Goal: Task Accomplishment & Management: Use online tool/utility

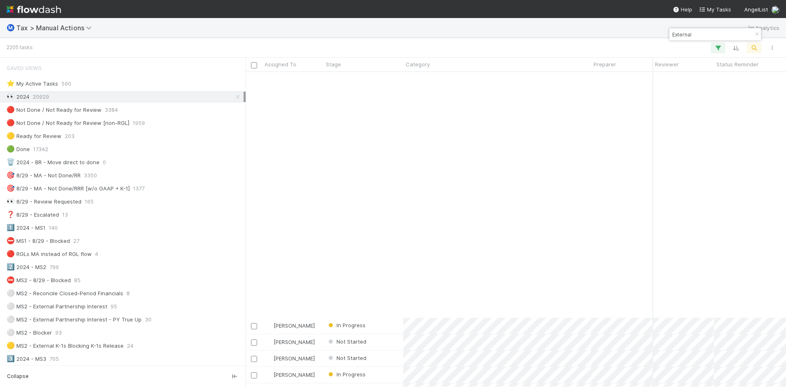
scroll to position [450, 0]
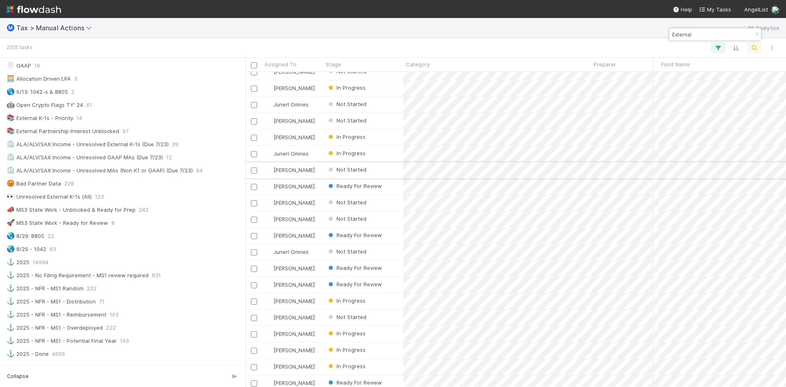
click at [380, 170] on div "Not Started" at bounding box center [363, 170] width 80 height 16
click at [379, 186] on div "Not Started" at bounding box center [363, 187] width 80 height 16
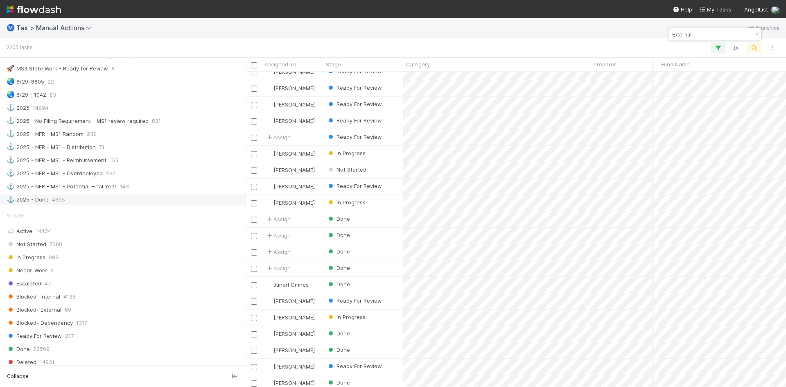
scroll to position [655, 0]
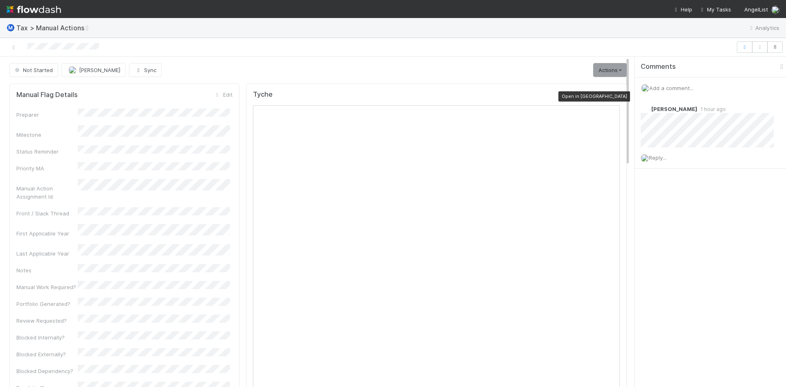
click at [612, 96] on icon at bounding box center [616, 96] width 8 height 5
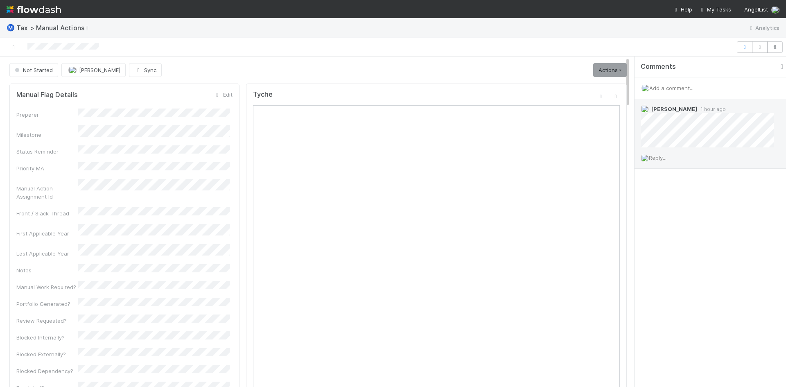
click at [662, 157] on span "Reply..." at bounding box center [658, 157] width 18 height 7
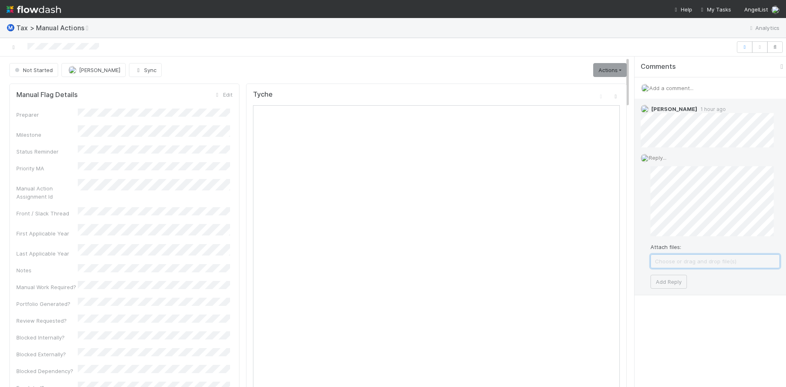
click at [697, 264] on span "Choose or drag and drop file(s)" at bounding box center [715, 261] width 129 height 13
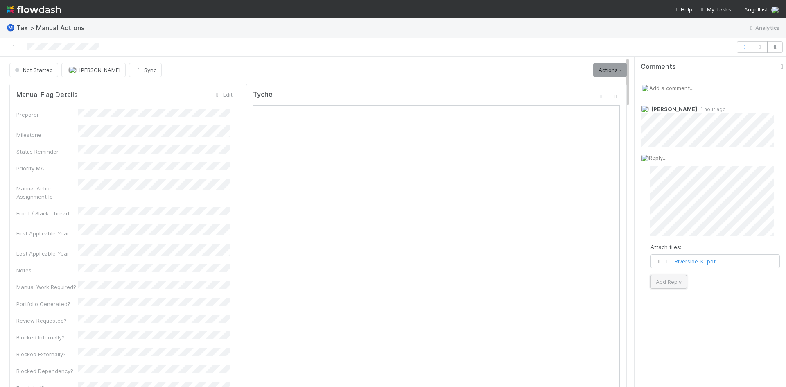
click at [671, 283] on button "Add Reply" at bounding box center [669, 282] width 36 height 14
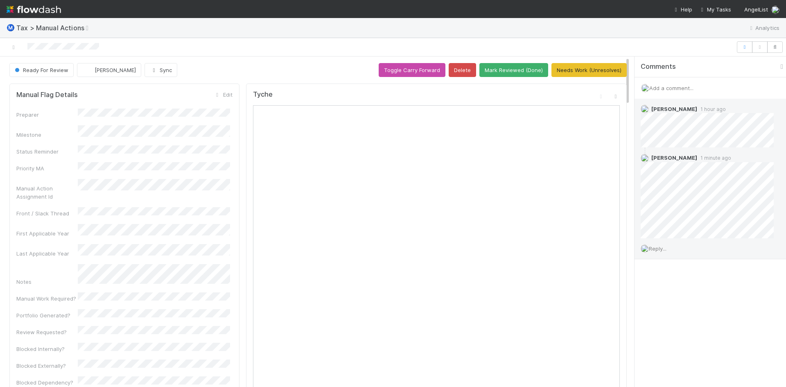
click at [662, 249] on span "Reply..." at bounding box center [658, 248] width 18 height 7
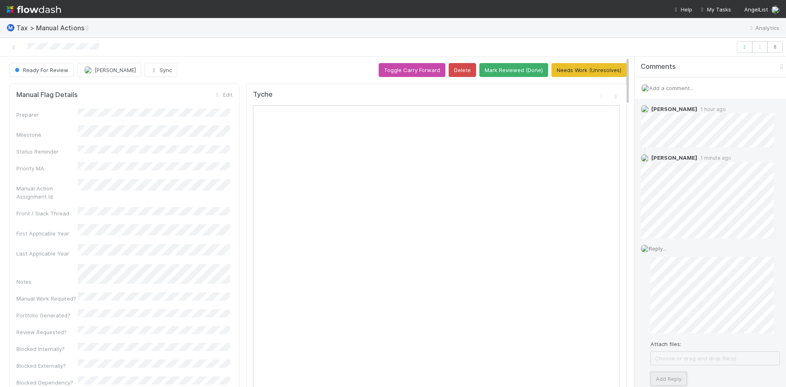
click at [673, 377] on button "Add Reply" at bounding box center [669, 379] width 36 height 14
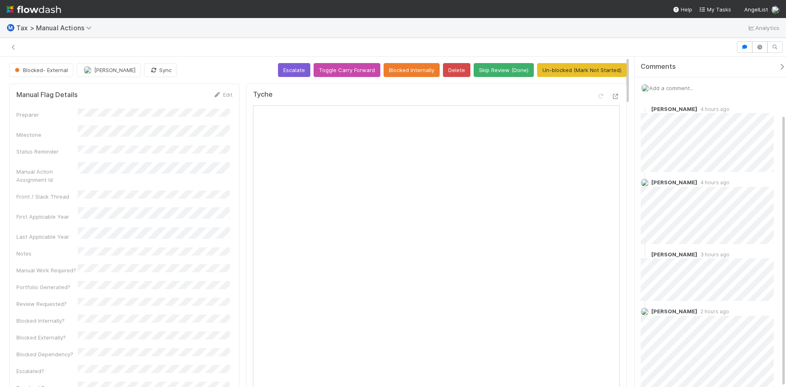
scroll to position [70, 0]
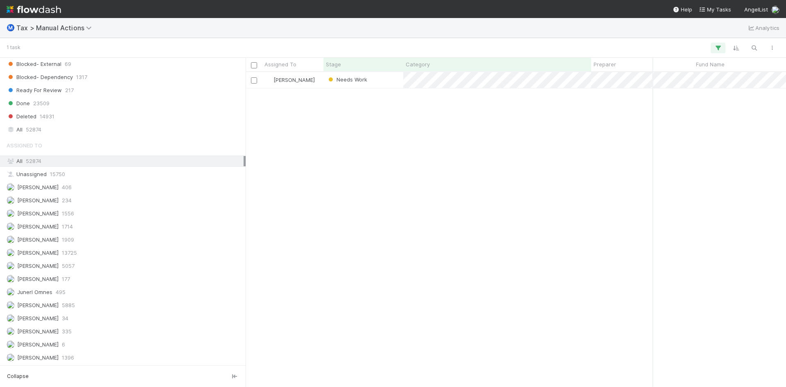
scroll to position [863, 0]
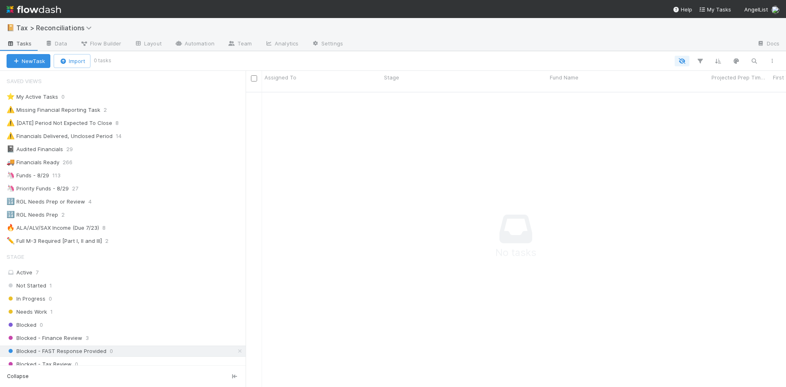
scroll to position [163, 0]
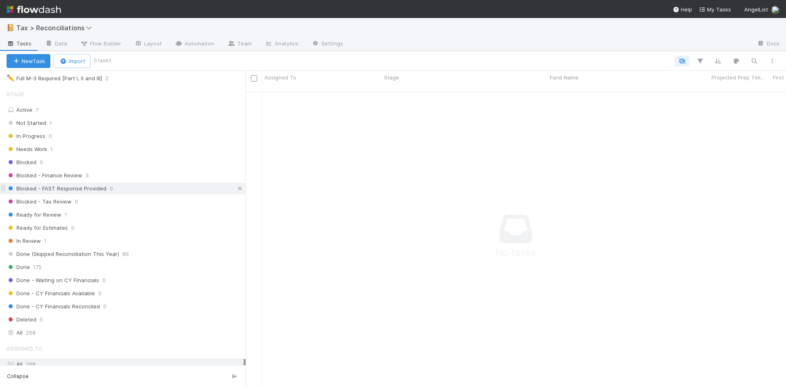
click at [237, 190] on icon at bounding box center [240, 188] width 8 height 5
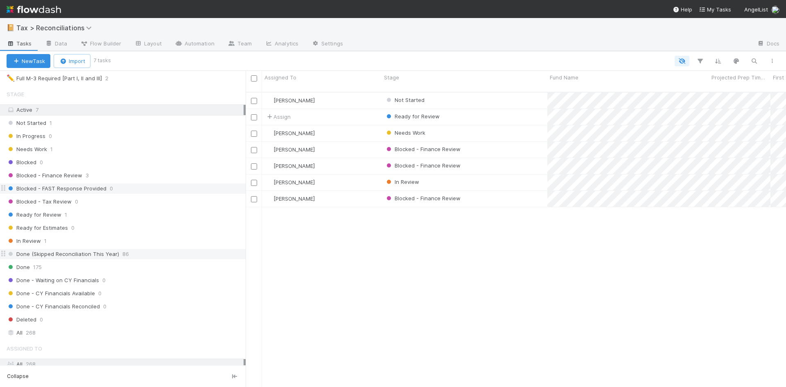
scroll to position [296, 534]
click at [466, 191] on div "Blocked - Finance Review" at bounding box center [465, 199] width 166 height 16
click at [469, 142] on div "Blocked - Finance Review" at bounding box center [465, 150] width 166 height 16
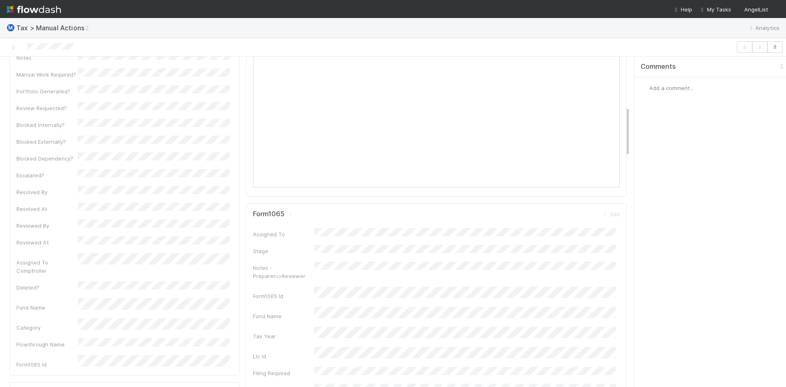
scroll to position [328, 0]
click at [287, 214] on icon at bounding box center [290, 213] width 8 height 5
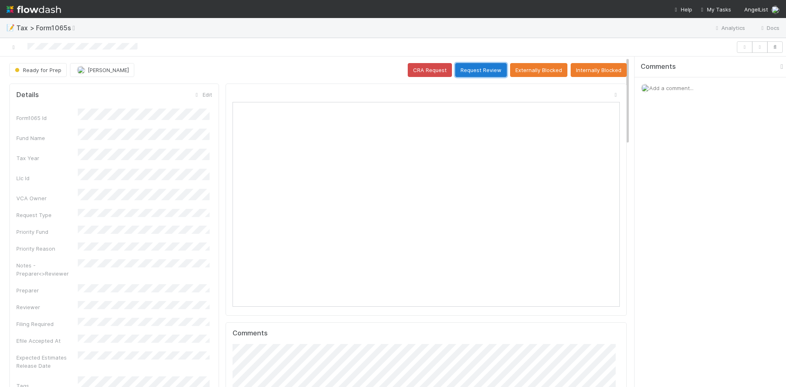
click at [475, 74] on button "Request Review" at bounding box center [481, 70] width 52 height 14
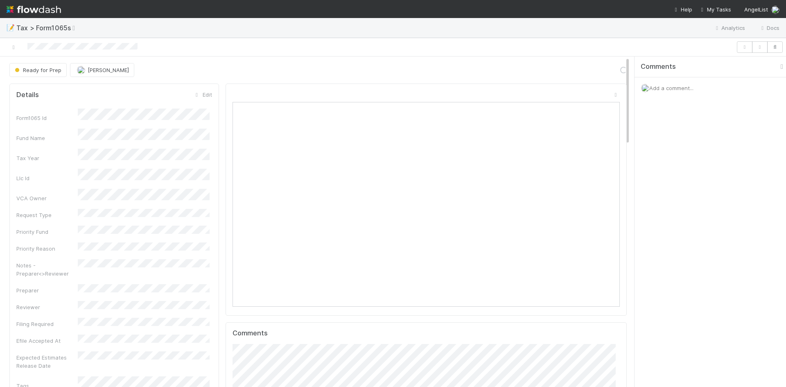
scroll to position [160, 377]
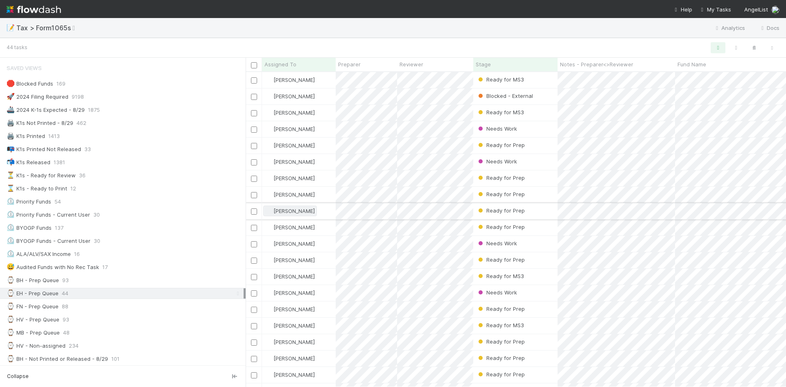
scroll to position [309, 534]
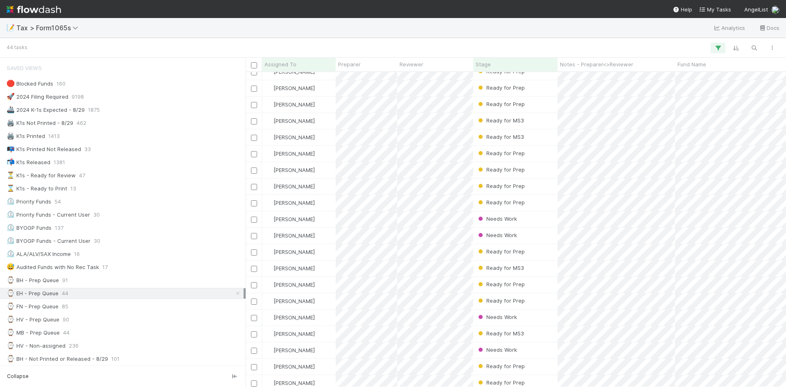
scroll to position [246, 0]
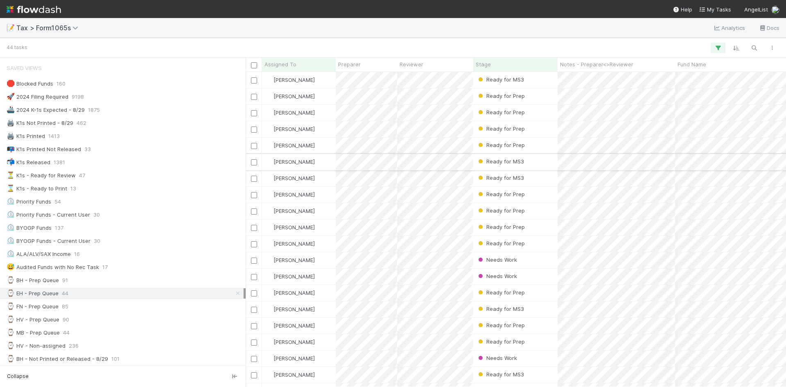
click at [529, 159] on div "Ready for MS3" at bounding box center [515, 162] width 84 height 16
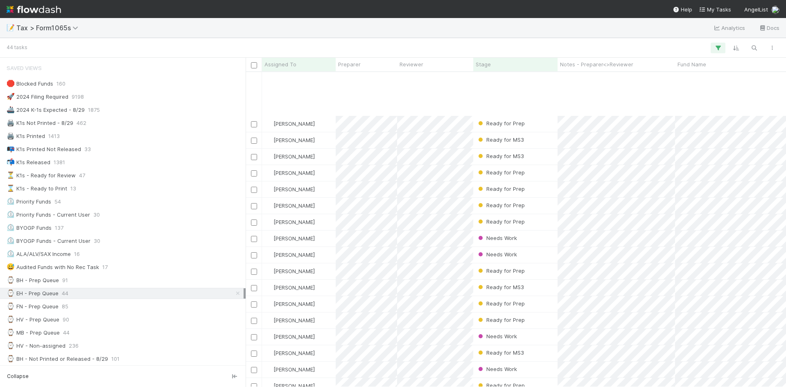
scroll to position [412, 0]
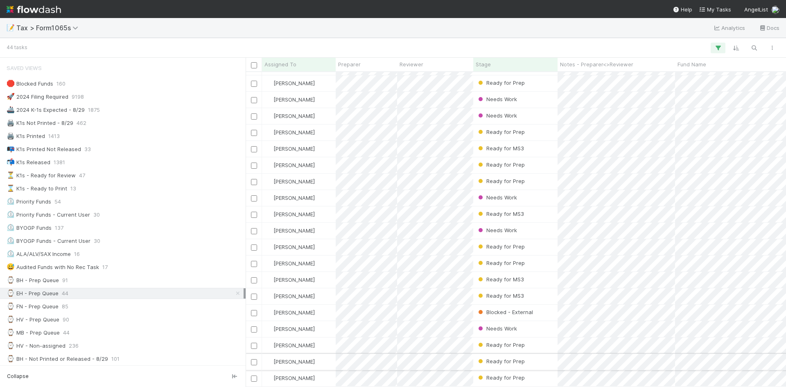
click at [531, 356] on div "Ready for Prep" at bounding box center [515, 362] width 84 height 16
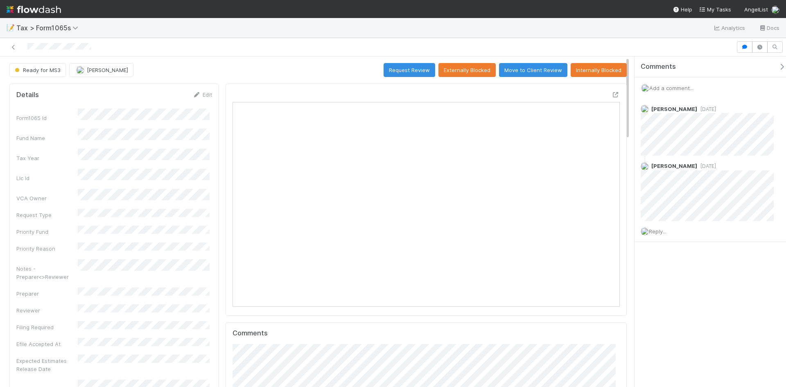
scroll to position [160, 377]
click at [612, 92] on icon at bounding box center [616, 94] width 8 height 5
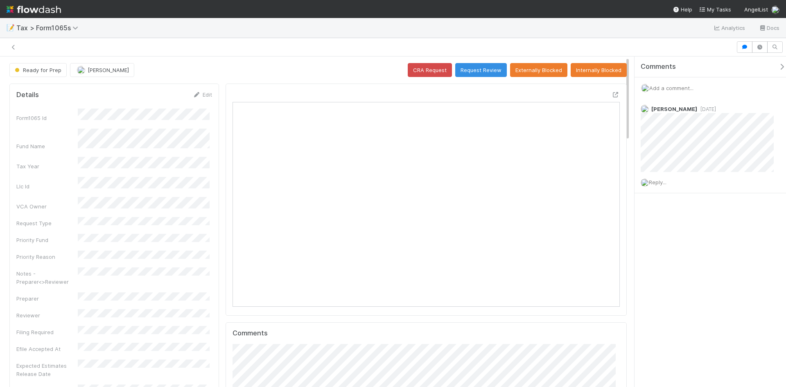
scroll to position [7, 7]
click at [612, 95] on icon at bounding box center [616, 94] width 8 height 5
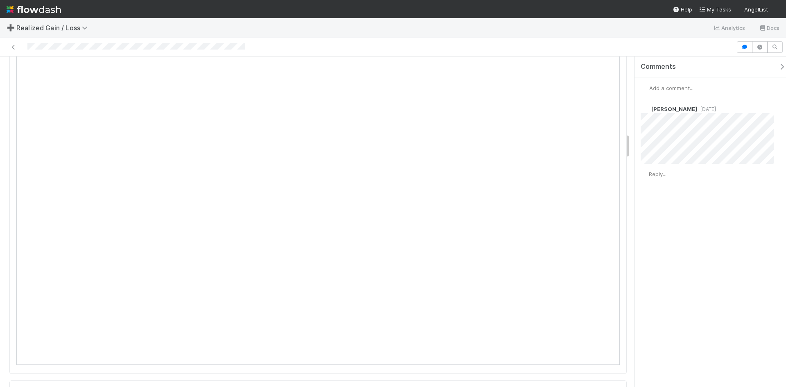
scroll to position [901, 0]
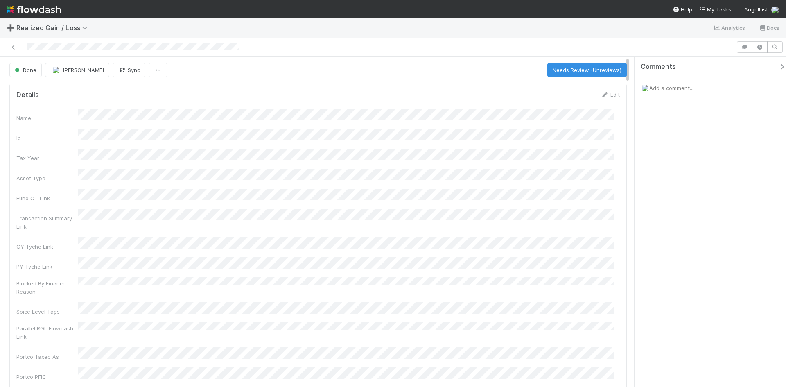
click at [665, 85] on span "Add a comment..." at bounding box center [671, 88] width 44 height 7
click at [686, 211] on button "Add Comment" at bounding box center [671, 214] width 47 height 14
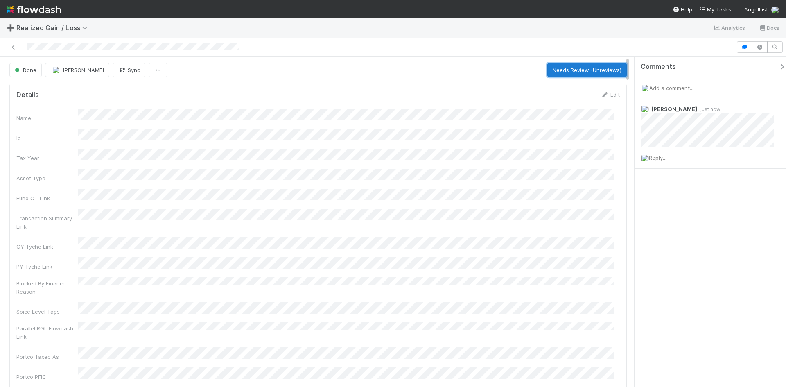
click at [566, 71] on button "Needs Review (Unreviews)" at bounding box center [586, 70] width 79 height 14
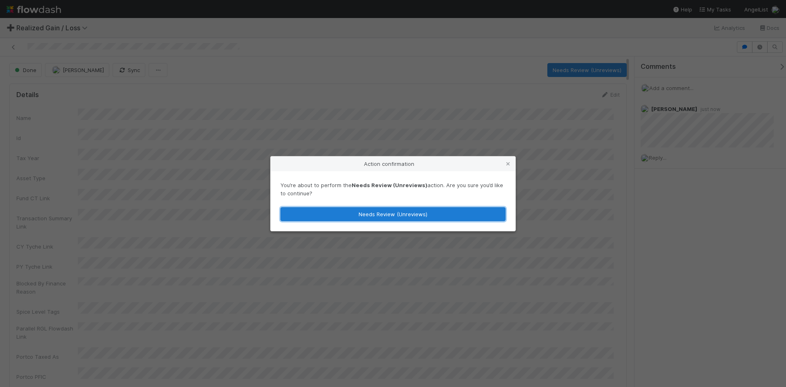
click at [393, 212] on button "Needs Review (Unreviews)" at bounding box center [392, 214] width 225 height 14
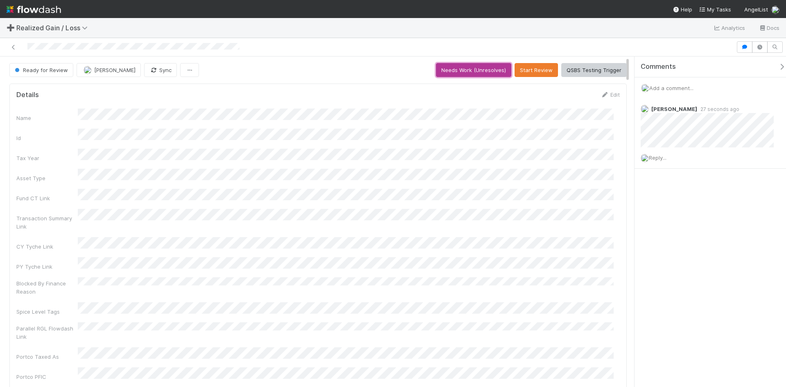
click at [479, 70] on button "Needs Work (Unresolves)" at bounding box center [473, 70] width 75 height 14
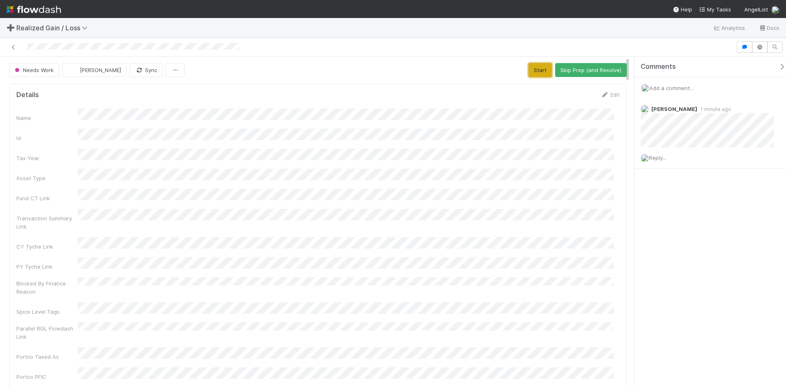
click at [533, 70] on button "Start" at bounding box center [540, 70] width 23 height 14
click at [567, 66] on button "Request Review (and Resolve)" at bounding box center [582, 70] width 88 height 14
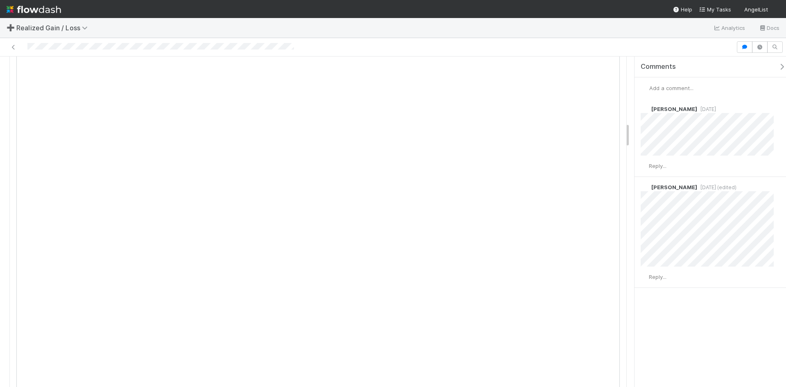
scroll to position [860, 0]
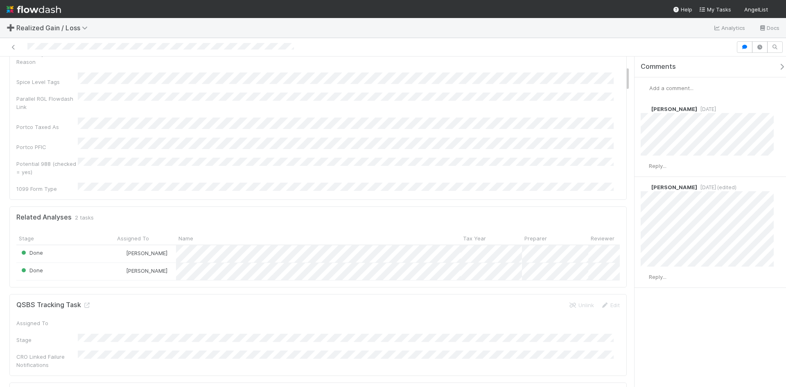
scroll to position [123, 0]
